Goal: Task Accomplishment & Management: Use online tool/utility

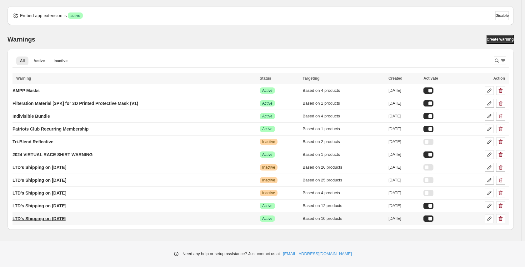
click at [64, 221] on p "LTD's Shipping on [DATE]" at bounding box center [39, 219] width 54 height 6
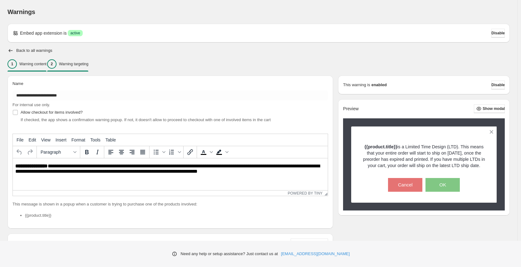
click at [88, 66] on p "Warning targeting" at bounding box center [73, 64] width 29 height 5
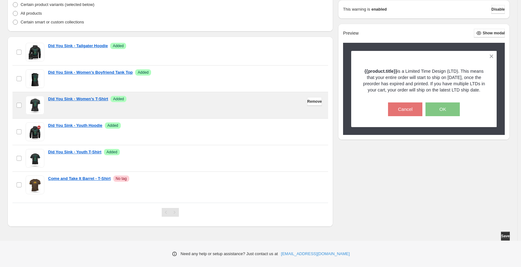
scroll to position [138, 0]
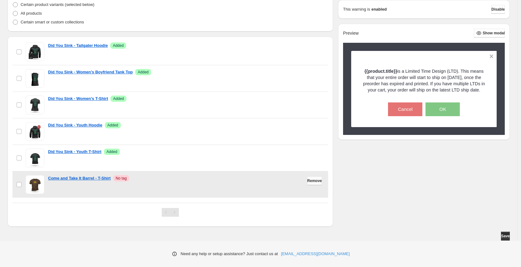
click at [307, 182] on span "Remove" at bounding box center [314, 180] width 15 height 5
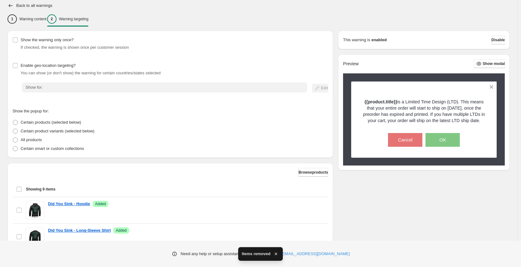
scroll to position [0, 0]
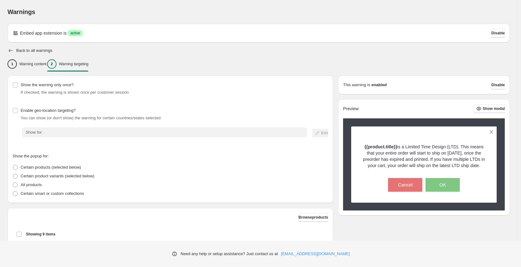
click at [11, 50] on icon "button" at bounding box center [10, 50] width 6 height 6
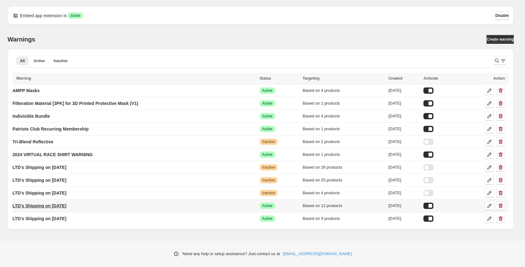
click at [38, 206] on p "LTD's Shipping on [DATE]" at bounding box center [39, 206] width 54 height 6
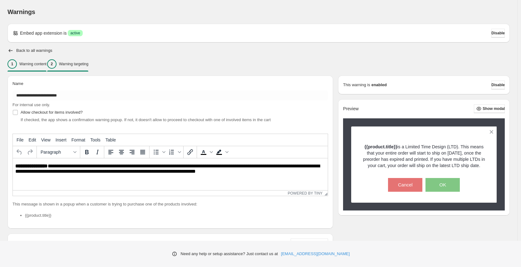
click at [83, 62] on p "Warning targeting" at bounding box center [73, 64] width 29 height 5
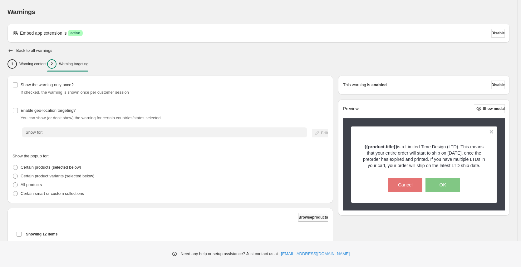
click at [299, 218] on span "Browse products" at bounding box center [314, 217] width 30 height 5
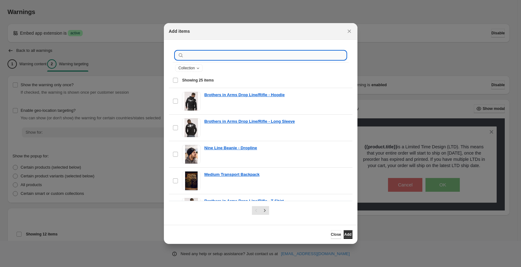
click at [223, 55] on input ":r4d:" at bounding box center [265, 55] width 161 height 9
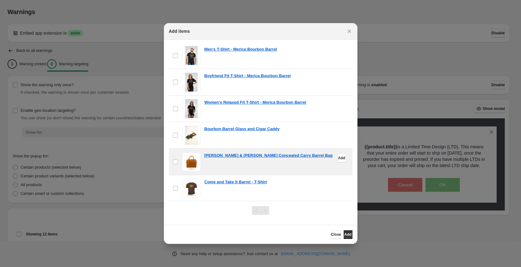
scroll to position [285, 0]
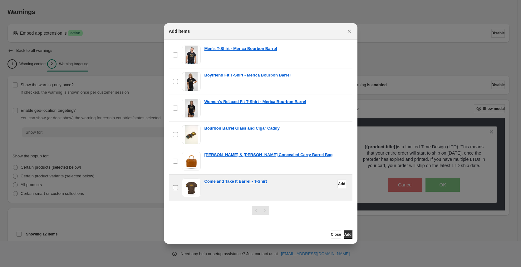
type input "******"
click at [345, 235] on span "Add" at bounding box center [348, 234] width 7 height 5
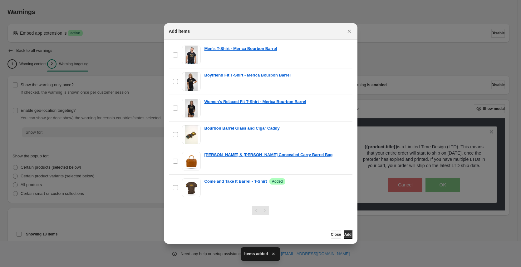
click at [331, 236] on span "Close" at bounding box center [336, 234] width 10 height 5
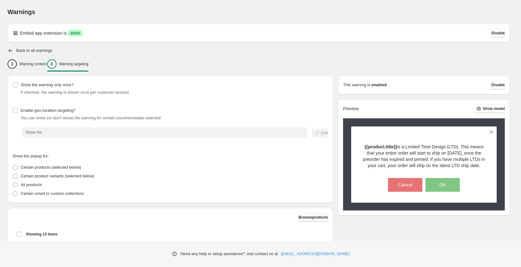
click at [300, 220] on span "Browse products" at bounding box center [314, 217] width 30 height 5
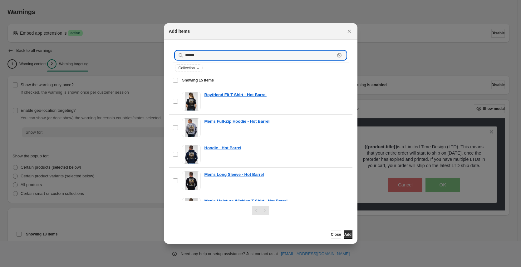
drag, startPoint x: 209, startPoint y: 58, endPoint x: 164, endPoint y: 55, distance: 45.4
click at [164, 53] on section "****** Clear Collection Showing 15 items Select all 15 items Showing 15 items S…" at bounding box center [261, 132] width 194 height 185
paste input "*"
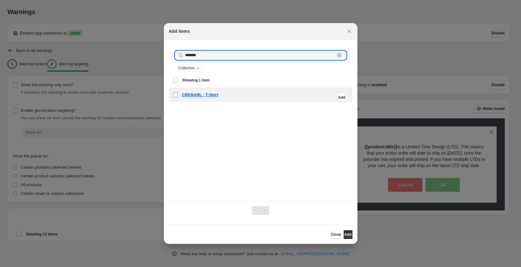
type input "*******"
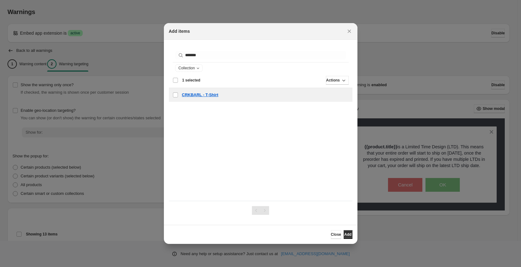
click at [337, 228] on div "Close Add" at bounding box center [261, 234] width 194 height 19
click at [345, 233] on span "Add" at bounding box center [348, 234] width 7 height 5
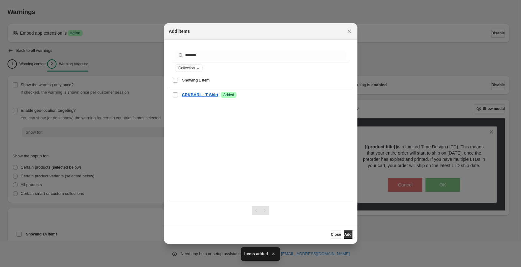
click at [331, 236] on span "Close" at bounding box center [336, 234] width 10 height 5
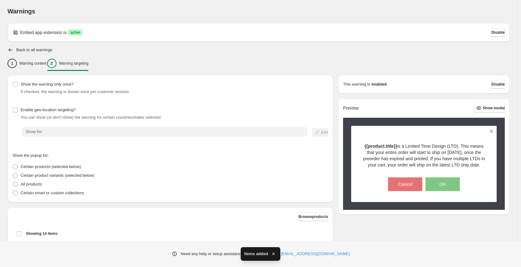
scroll to position [172, 0]
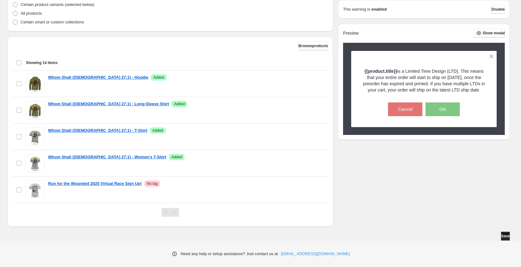
click at [505, 235] on span "Save" at bounding box center [505, 236] width 9 height 5
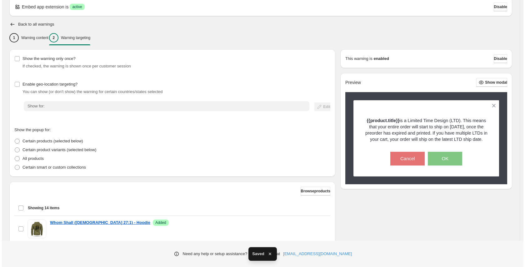
scroll to position [0, 0]
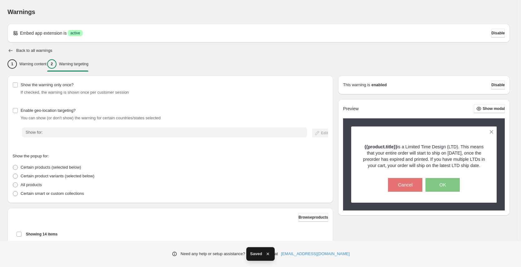
click at [13, 52] on icon "button" at bounding box center [10, 50] width 6 height 6
